Goal: Information Seeking & Learning: Learn about a topic

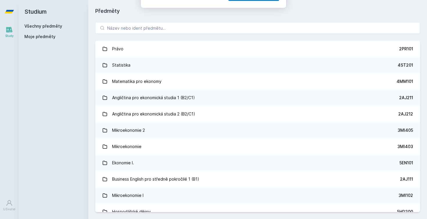
click at [215, 39] on button "Ne" at bounding box center [214, 37] width 21 height 15
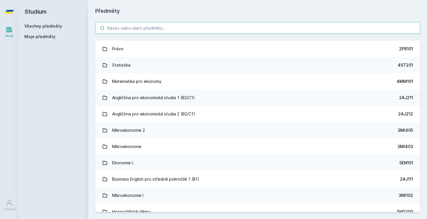
click at [180, 31] on input "search" at bounding box center [257, 28] width 324 height 12
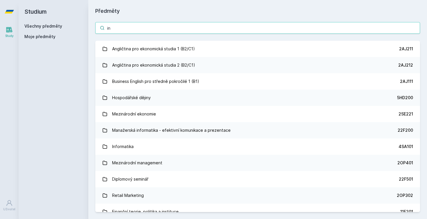
type input "i"
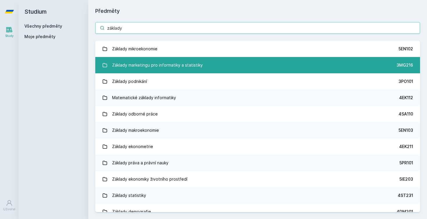
type input "základy"
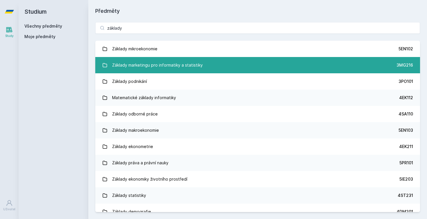
click at [146, 62] on div "Základy marketingu pro informatiky a statistiky" at bounding box center [157, 65] width 91 height 12
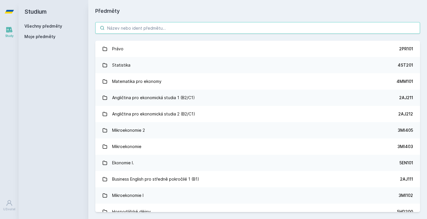
click at [134, 30] on input "search" at bounding box center [257, 28] width 324 height 12
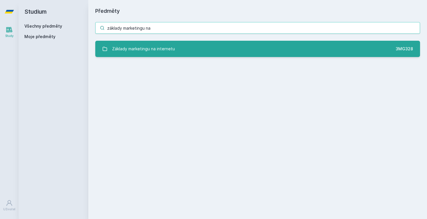
type input "základy marketingu na"
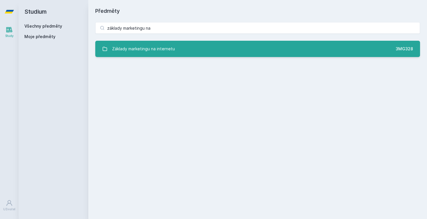
click at [139, 44] on div "Základy marketingu na internetu" at bounding box center [143, 49] width 63 height 12
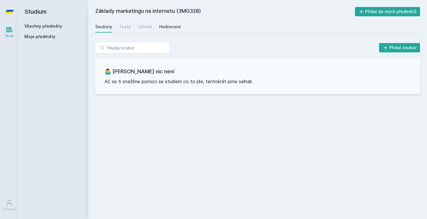
click at [159, 30] on link "Hodnocení" at bounding box center [169, 27] width 21 height 12
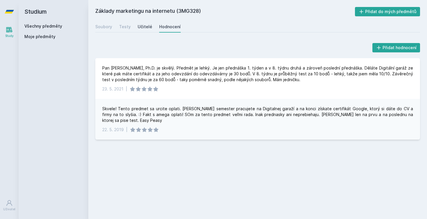
click at [143, 26] on div "Učitelé" at bounding box center [145, 27] width 15 height 6
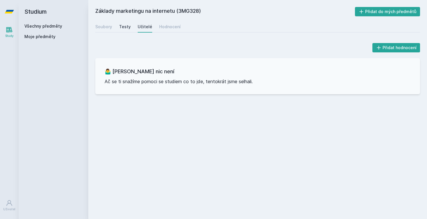
click at [127, 30] on link "Testy" at bounding box center [125, 27] width 12 height 12
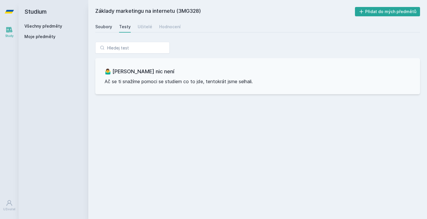
click at [104, 26] on div "Soubory" at bounding box center [103, 27] width 17 height 6
click at [187, 8] on h2 "Základy marketingu na internetu (3MG328)" at bounding box center [224, 11] width 259 height 9
copy h2 "3MG328"
